Goal: Information Seeking & Learning: Learn about a topic

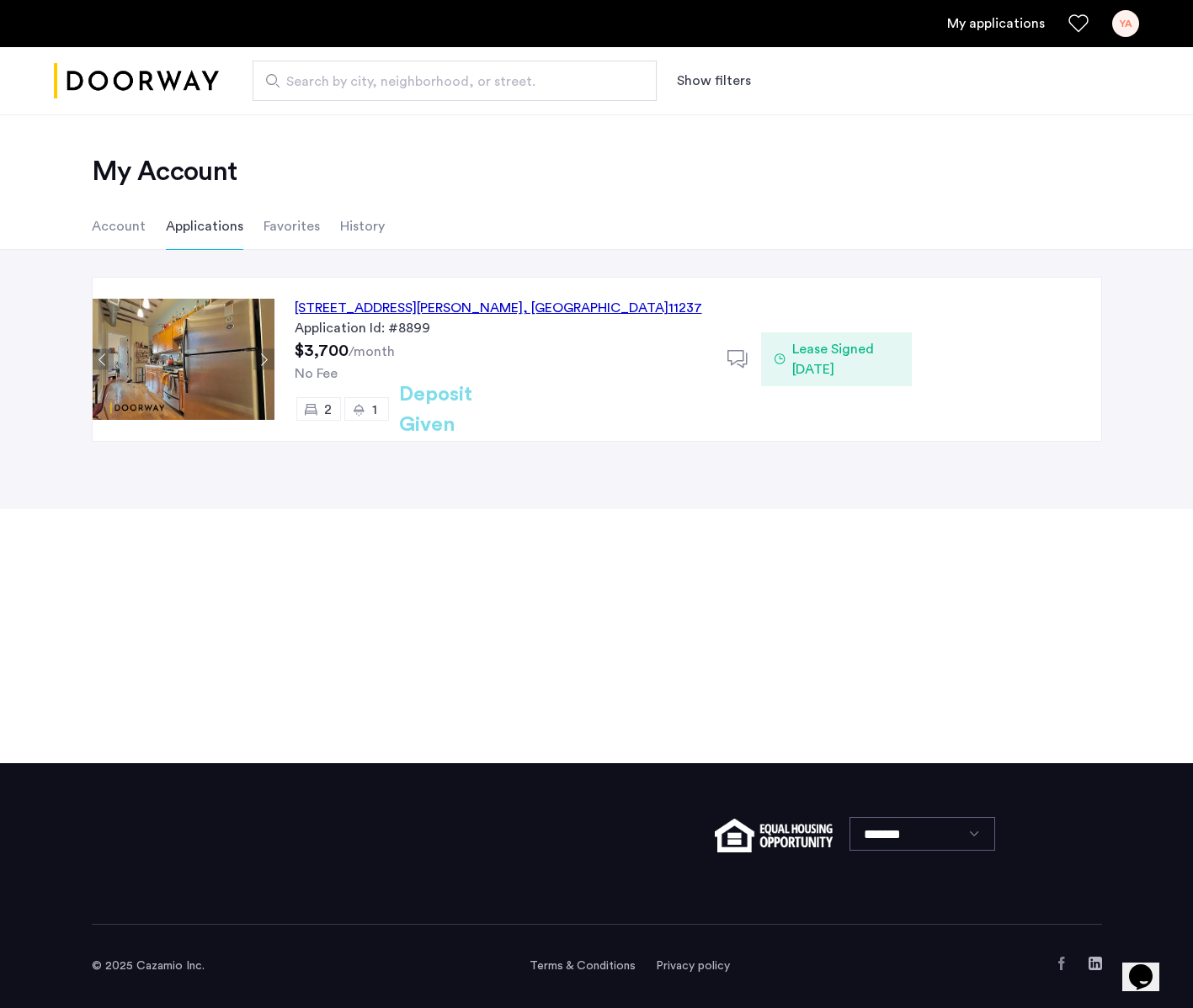
click at [471, 309] on div "[STREET_ADDRESS][PERSON_NAME]" at bounding box center [499, 308] width 408 height 20
click at [548, 306] on div "[STREET_ADDRESS][PERSON_NAME]" at bounding box center [499, 308] width 408 height 20
click at [210, 330] on img at bounding box center [183, 359] width 181 height 121
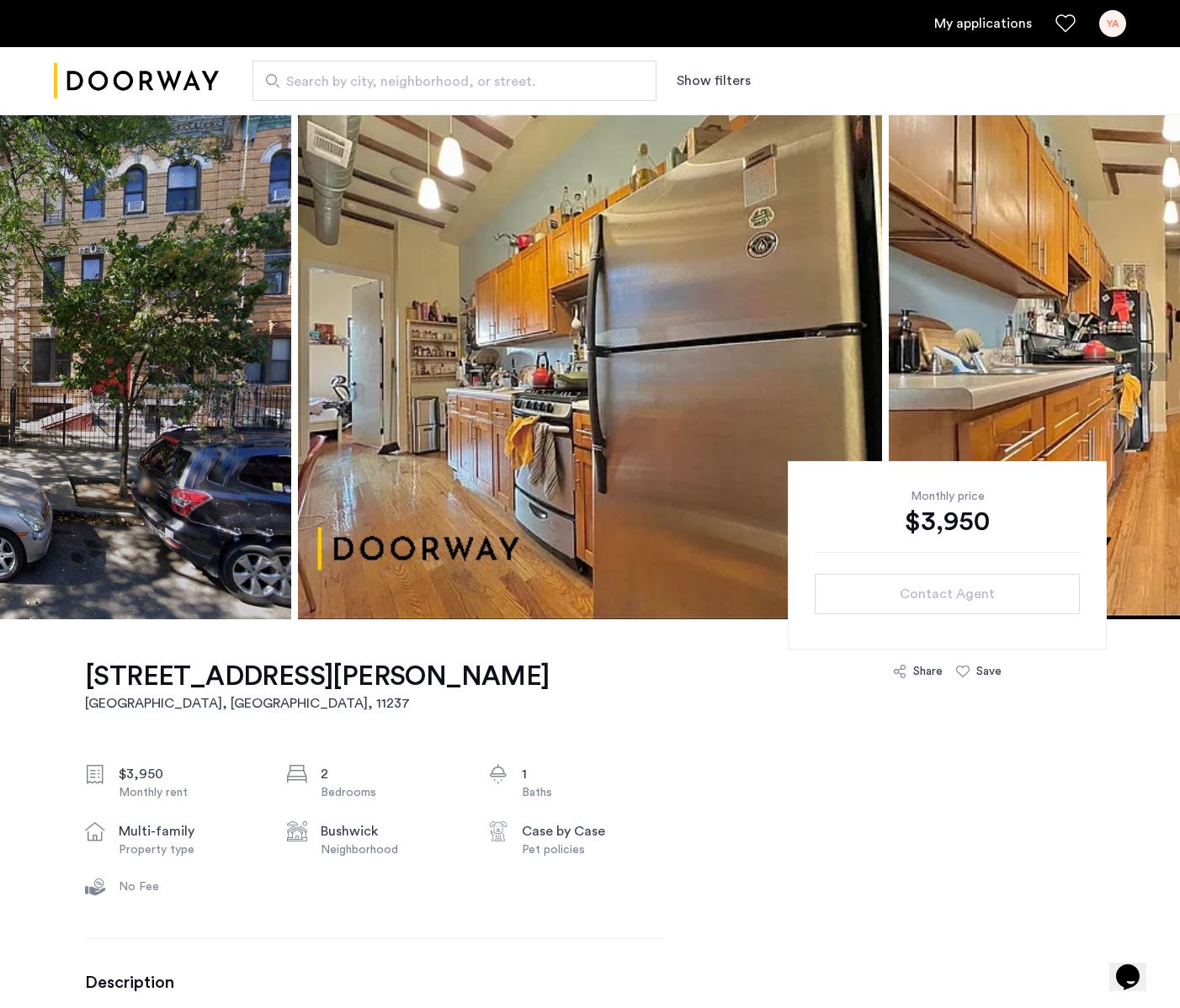
click at [1042, 323] on img at bounding box center [1180, 367] width 584 height 505
